Goal: Navigation & Orientation: Find specific page/section

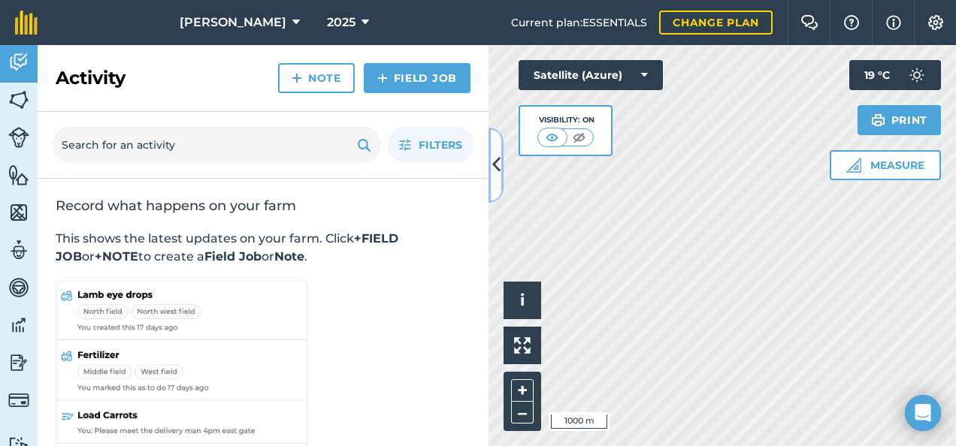
click at [495, 176] on icon at bounding box center [496, 165] width 8 height 26
